Goal: Task Accomplishment & Management: Complete application form

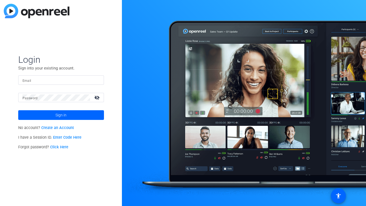
click at [71, 80] on input "Email" at bounding box center [60, 80] width 77 height 6
click at [116, 136] on div "Login Sign into your existing account. Email Password visibility_off Sign in No…" at bounding box center [61, 103] width 122 height 206
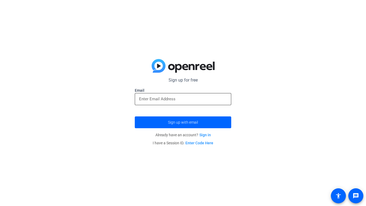
click at [189, 101] on input "email" at bounding box center [183, 99] width 88 height 6
